Goal: Browse casually

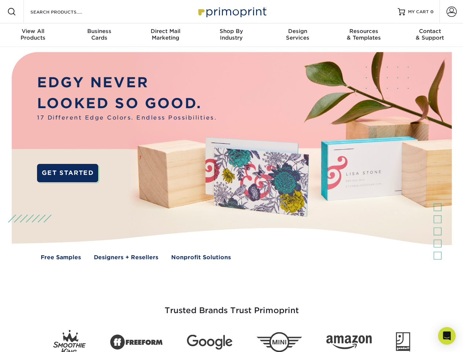
click at [231, 176] on img at bounding box center [231, 161] width 458 height 229
click at [12, 12] on span at bounding box center [11, 11] width 9 height 9
click at [451, 12] on span at bounding box center [451, 12] width 10 height 10
click at [33, 35] on div "View All Products" at bounding box center [33, 34] width 66 height 13
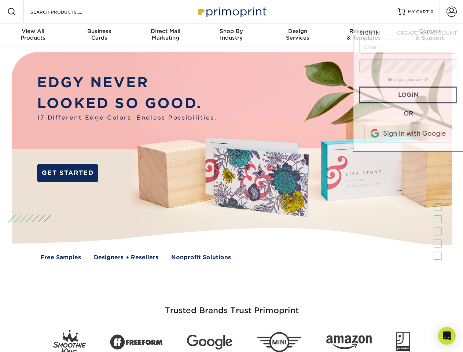
click at [99, 35] on div "Business Cards" at bounding box center [99, 34] width 66 height 13
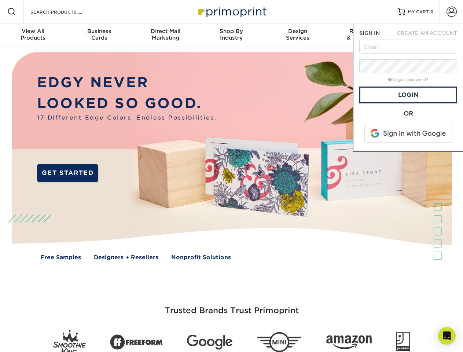
click at [165, 35] on div "Direct Mail Marketing" at bounding box center [165, 34] width 66 height 13
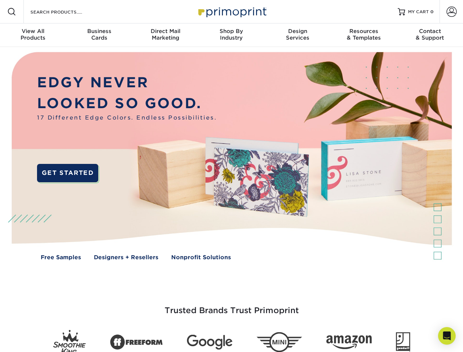
click at [231, 35] on div "Shop By Industry" at bounding box center [231, 34] width 66 height 13
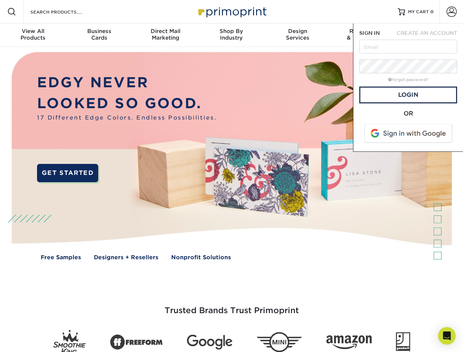
click at [297, 35] on div "Design Services" at bounding box center [297, 34] width 66 height 13
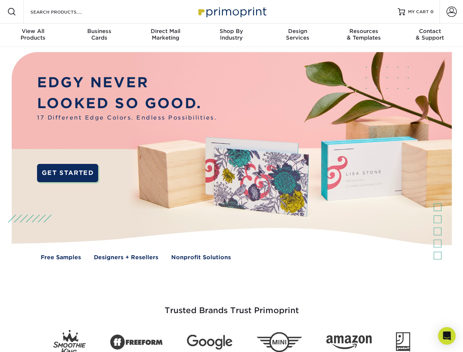
click at [363, 35] on span "SIGN IN" at bounding box center [369, 33] width 21 height 6
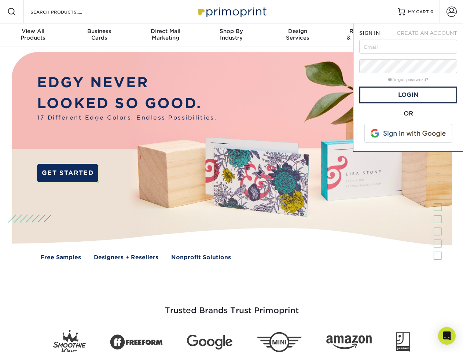
click at [430, 35] on div "Contact & Support" at bounding box center [430, 34] width 66 height 13
